Goal: Obtain resource: Download file/media

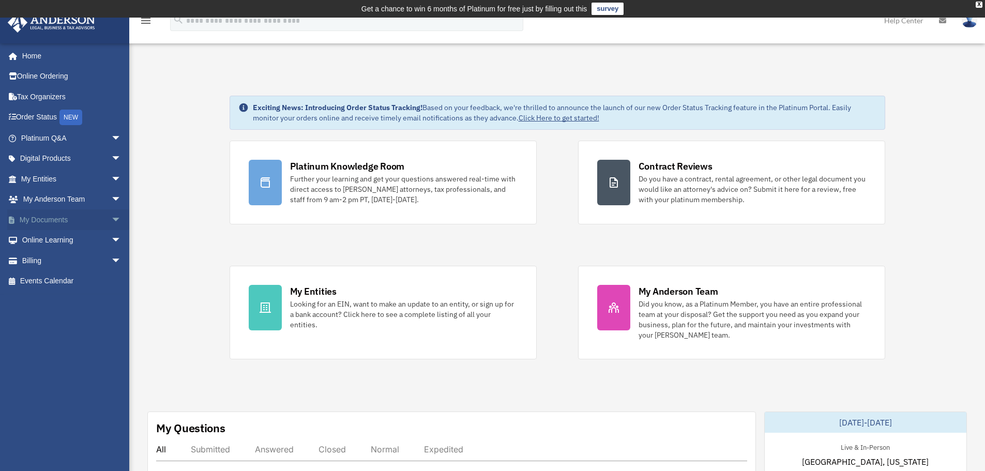
click at [42, 219] on link "My Documents arrow_drop_down" at bounding box center [72, 219] width 130 height 21
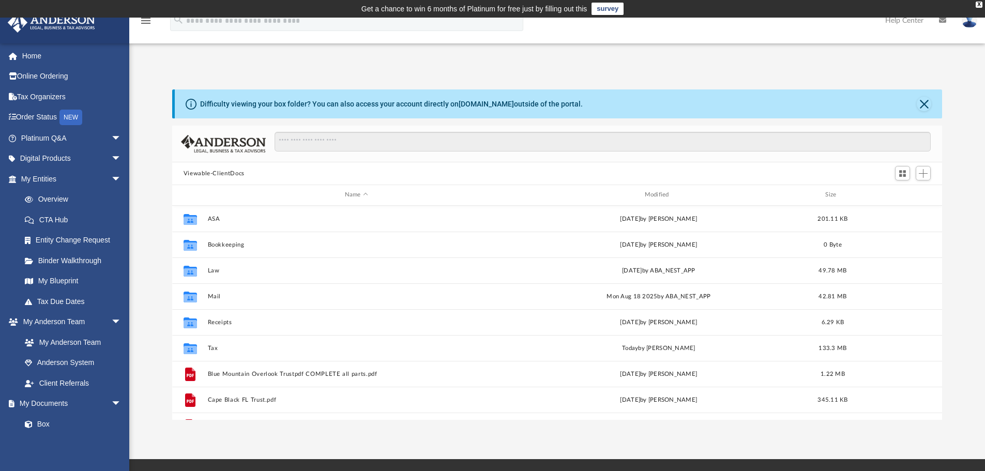
scroll to position [228, 762]
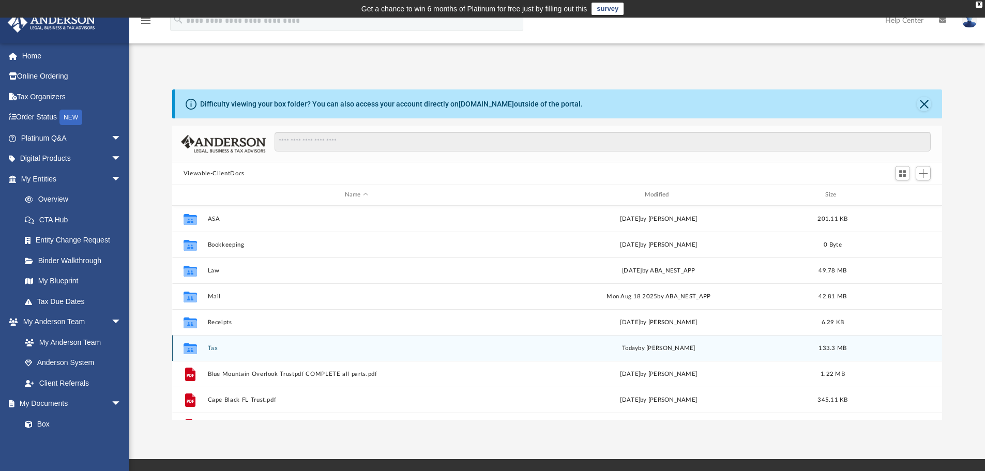
click at [215, 351] on button "Tax" at bounding box center [356, 348] width 298 height 7
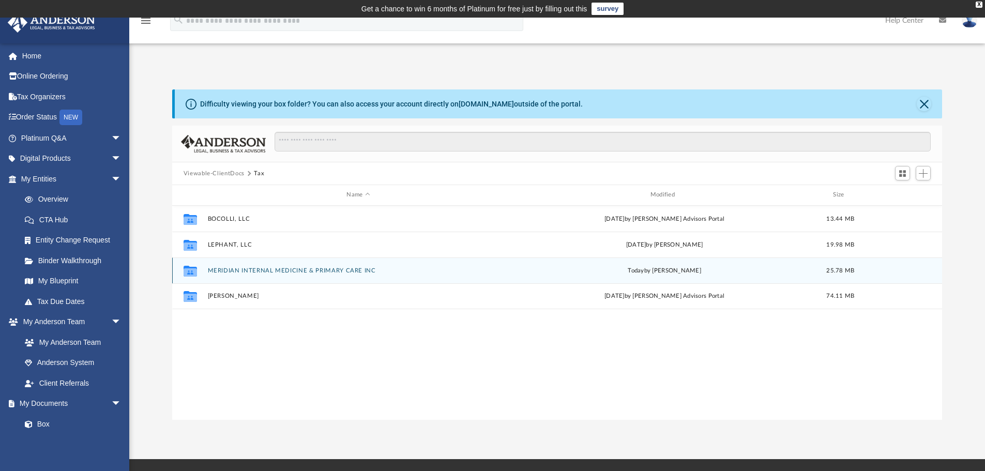
click at [242, 268] on button "MERIDIAN INTERNAL MEDICINE & PRIMARY CARE INC" at bounding box center [357, 270] width 301 height 7
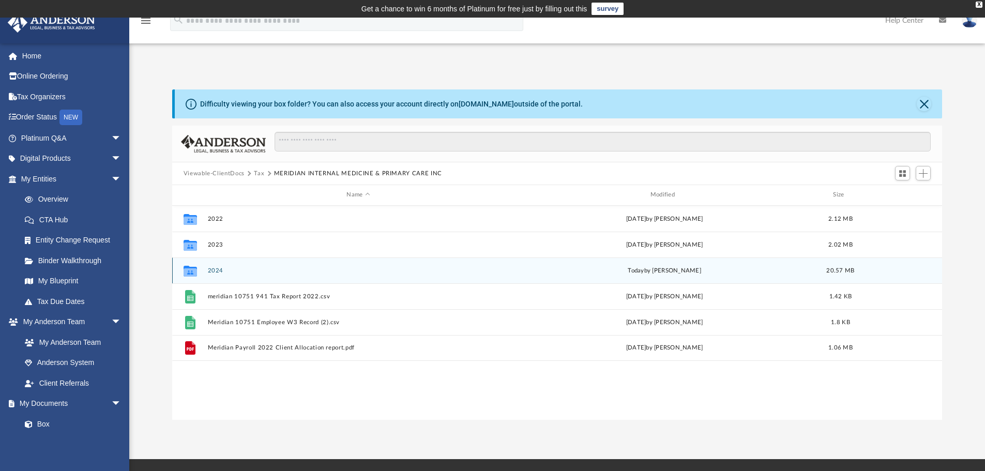
click at [211, 270] on button "2024" at bounding box center [357, 270] width 301 height 7
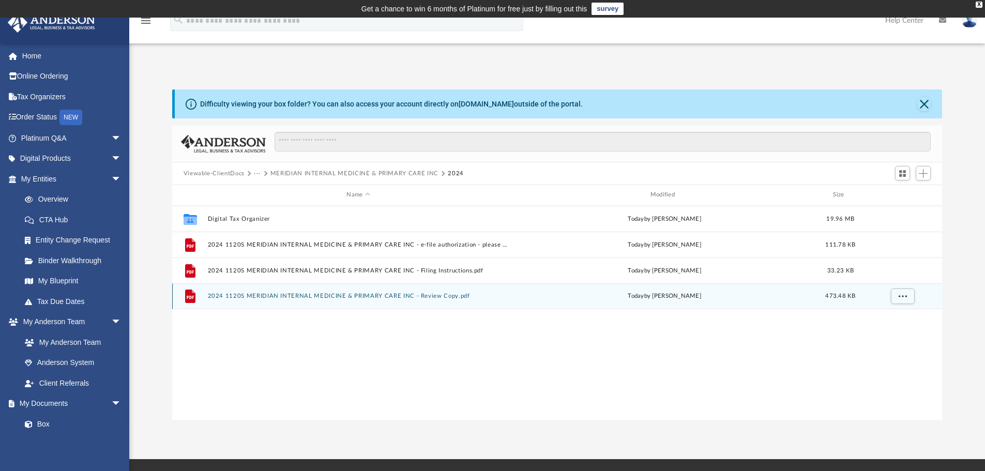
click at [429, 294] on button "2024 1120S MERIDIAN INTERNAL MEDICINE & PRIMARY CARE INC - Review Copy.pdf" at bounding box center [357, 296] width 301 height 7
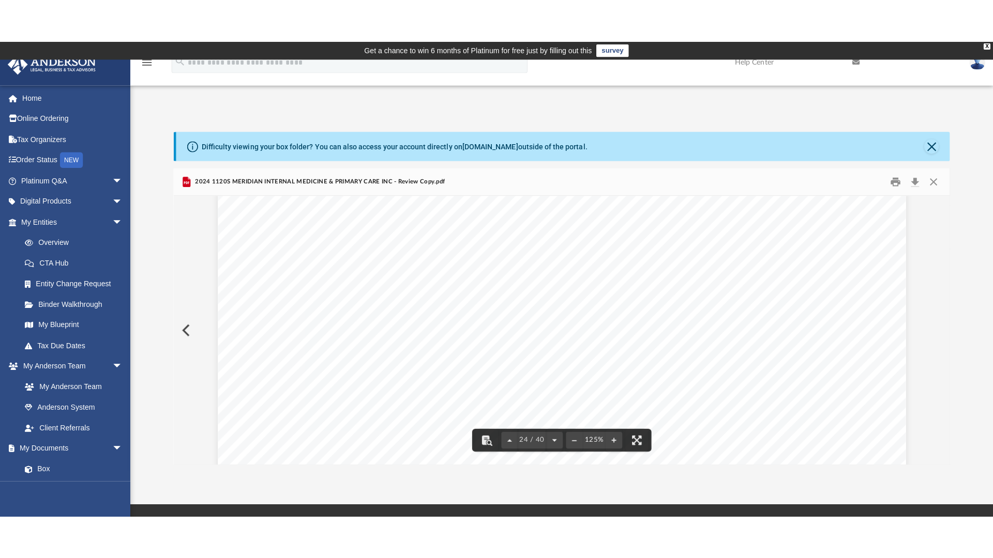
scroll to position [15567, 0]
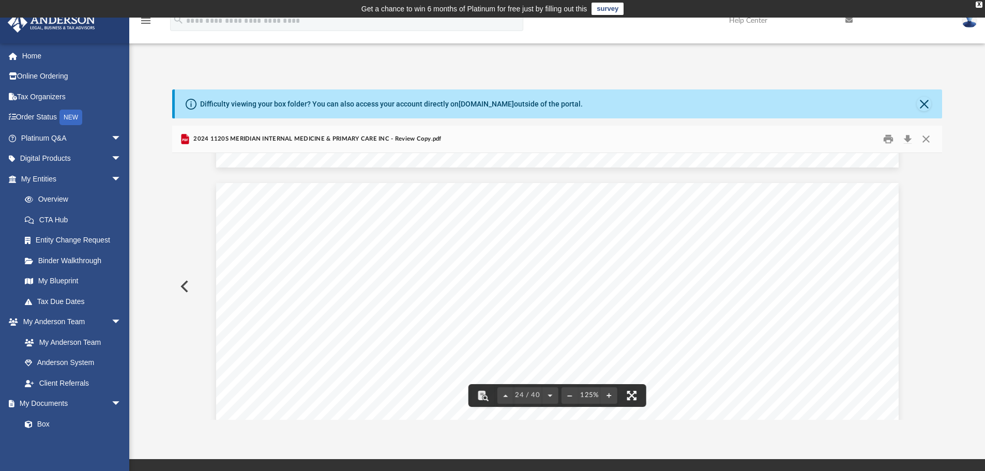
click at [629, 393] on button "File preview" at bounding box center [631, 395] width 23 height 23
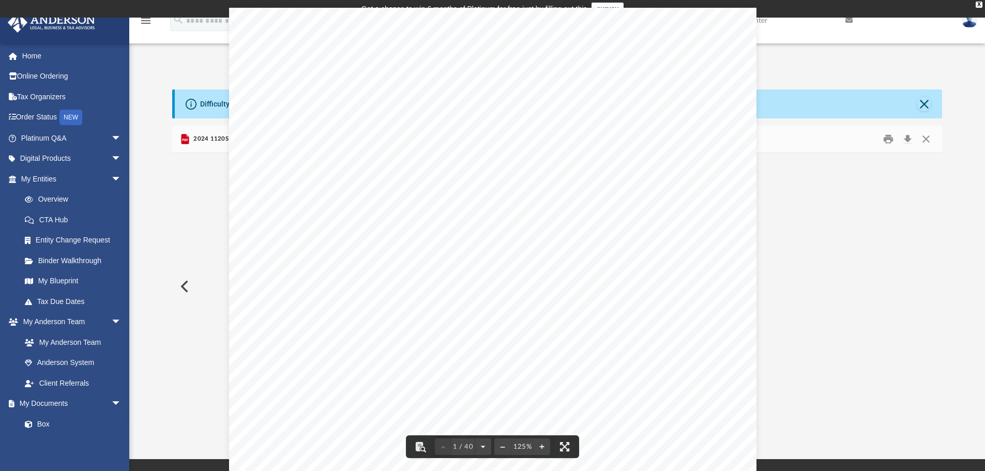
scroll to position [228, 762]
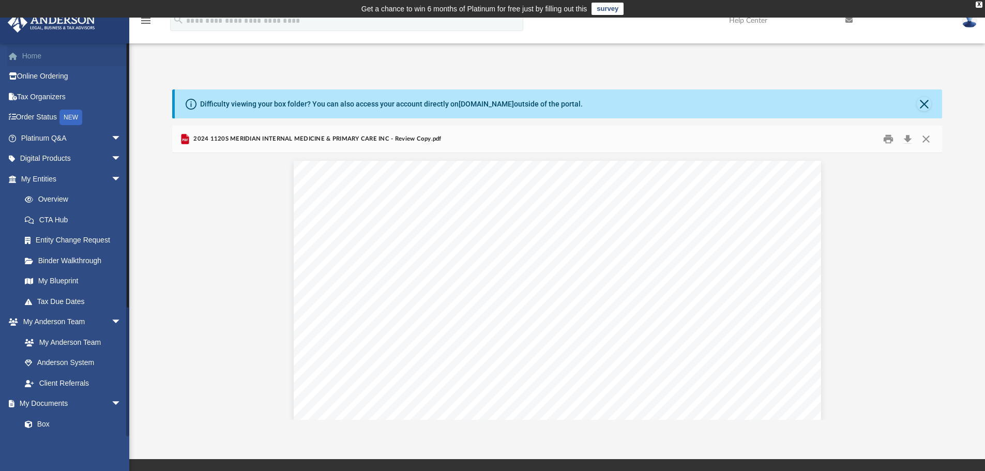
click at [34, 53] on link "Home" at bounding box center [72, 56] width 130 height 21
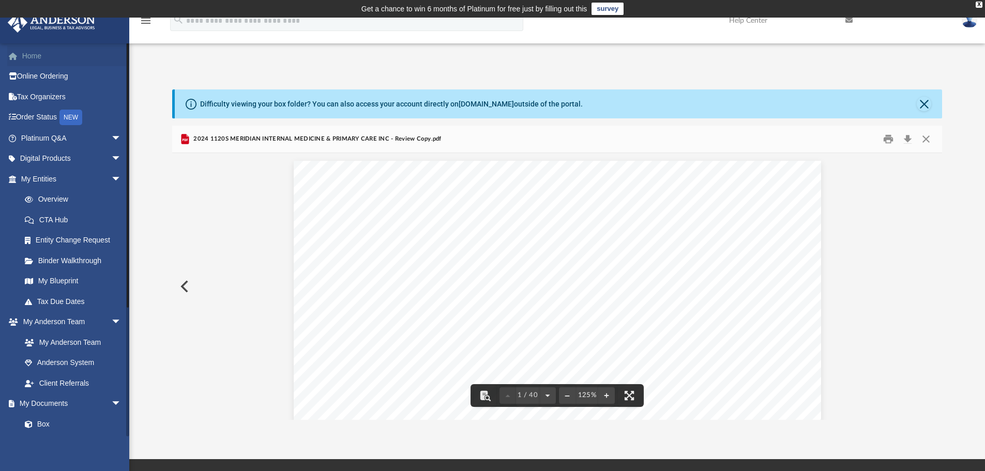
click at [30, 52] on link "Home" at bounding box center [72, 56] width 130 height 21
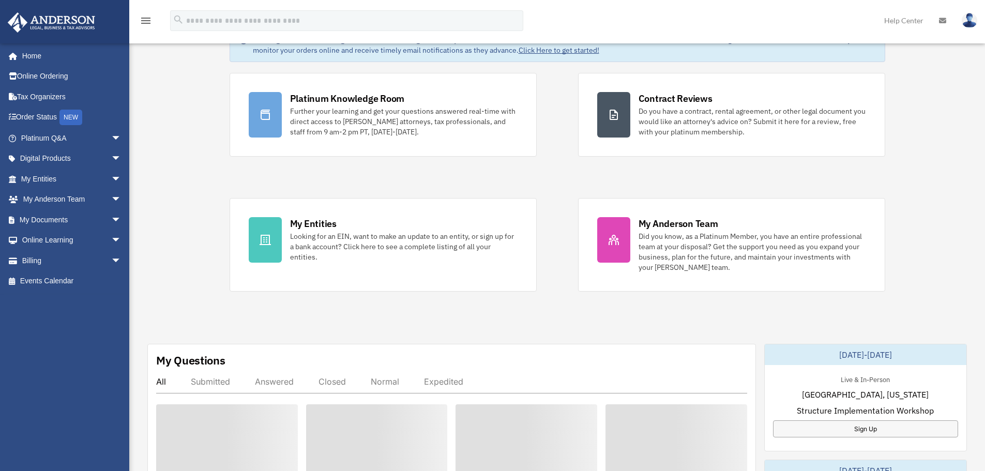
scroll to position [69, 0]
